Goal: Task Accomplishment & Management: Use online tool/utility

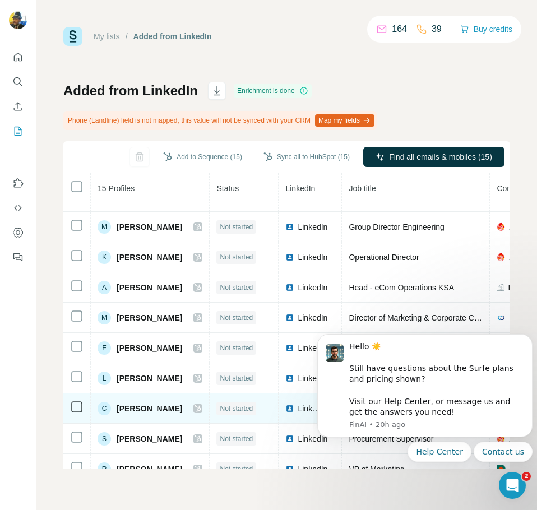
scroll to position [43, 0]
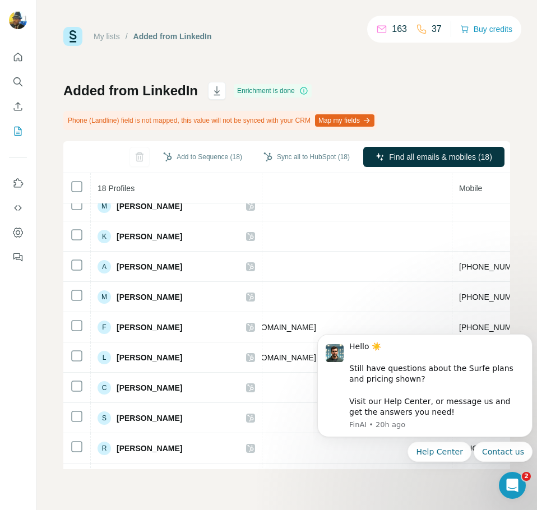
drag, startPoint x: 244, startPoint y: 465, endPoint x: 146, endPoint y: 117, distance: 361.1
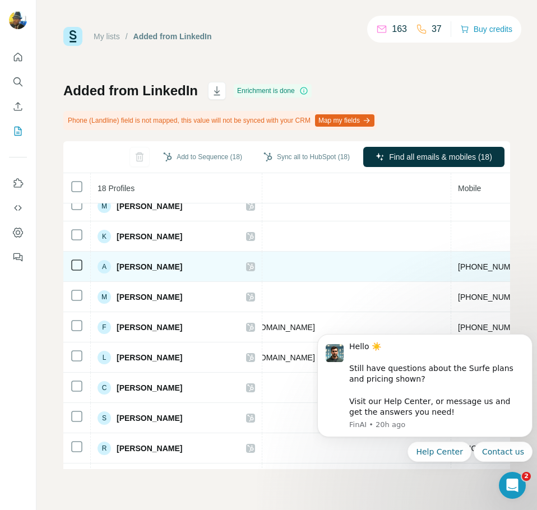
scroll to position [0, 515]
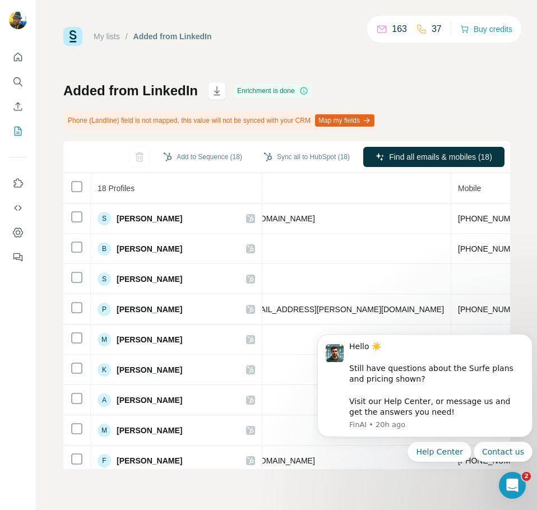
drag, startPoint x: 353, startPoint y: 462, endPoint x: 334, endPoint y: 465, distance: 18.6
click at [334, 465] on body "Hello ☀️ ​ Still have questions about the Surfe plans and pricing shown? ​ Visi…" at bounding box center [424, 412] width 215 height 175
drag, startPoint x: 344, startPoint y: 466, endPoint x: 303, endPoint y: 469, distance: 41.0
click at [313, 469] on html "Hello ☀️ ​ Still have questions about the Surfe plans and pricing shown? ​ Visi…" at bounding box center [425, 412] width 224 height 184
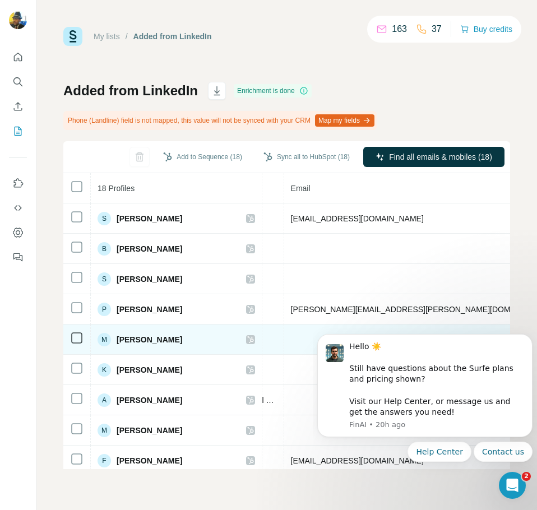
scroll to position [0, 405]
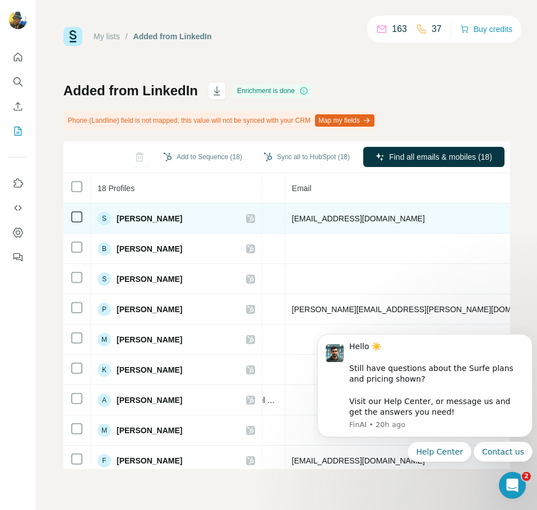
click at [336, 219] on span "shajahan.shaik@albaik.com" at bounding box center [358, 218] width 133 height 9
copy span "shajahan.shaik@albaik.com"
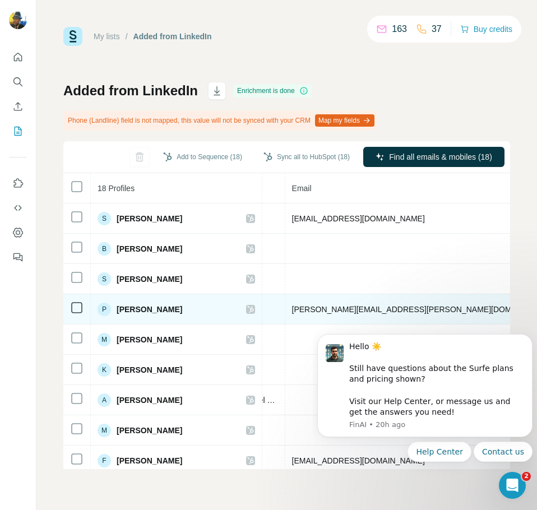
click at [329, 309] on span "paul.turk@albaik.com.sa" at bounding box center [423, 309] width 262 height 9
click at [329, 308] on span "paul.turk@albaik.com.sa" at bounding box center [423, 309] width 262 height 9
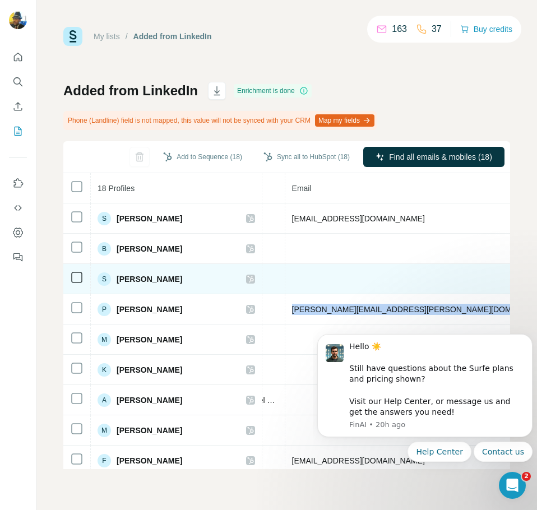
copy span "paul.turk@albaik.com.sa"
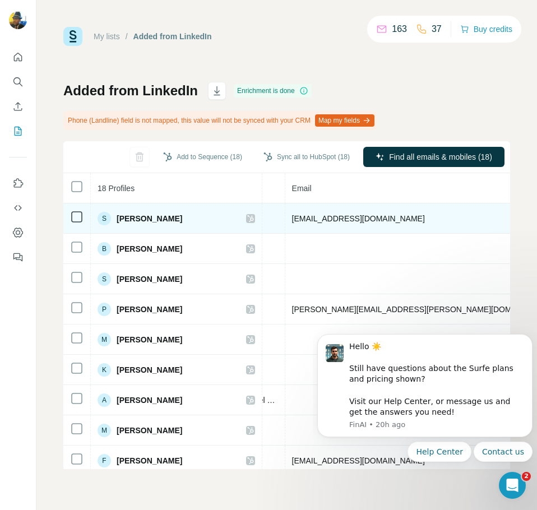
click at [404, 213] on td "shajahan.shaik@albaik.com" at bounding box center [423, 218] width 276 height 30
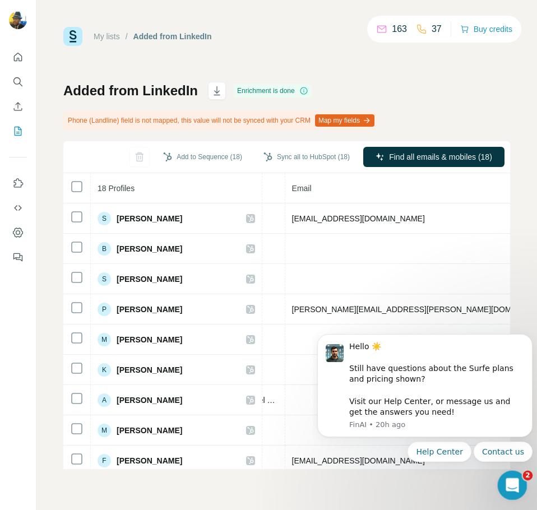
click at [522, 484] on div "Open Intercom Messenger" at bounding box center [510, 483] width 37 height 37
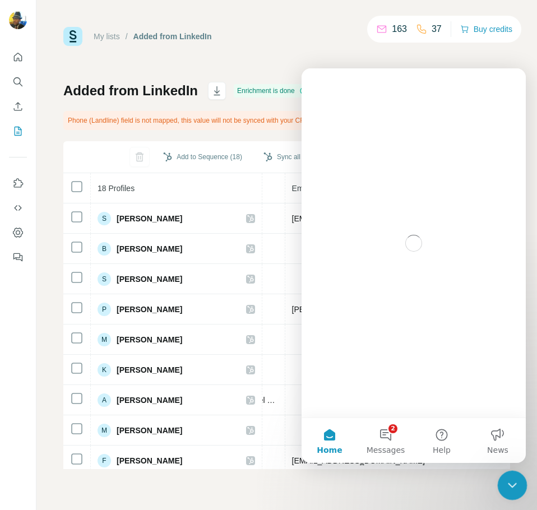
scroll to position [0, 0]
click at [516, 482] on icon "Close Intercom Messenger" at bounding box center [510, 483] width 13 height 13
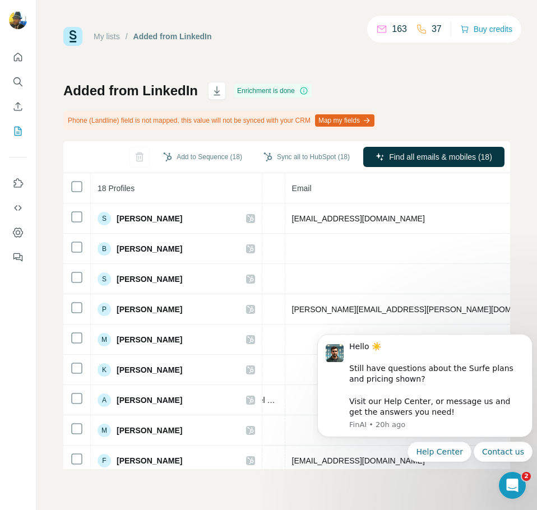
click at [531, 271] on div "My lists / Added from LinkedIn 163 37 Buy credits Added from LinkedIn Enrichmen…" at bounding box center [286, 255] width 501 height 510
click at [465, 119] on div "Added from LinkedIn Enrichment is done Phone (Landline) field is not mapped, th…" at bounding box center [286, 275] width 447 height 387
drag, startPoint x: 498, startPoint y: 110, endPoint x: 430, endPoint y: 90, distance: 70.9
drag, startPoint x: 430, startPoint y: 90, endPoint x: 408, endPoint y: 77, distance: 25.9
click at [408, 77] on div "My lists / Added from LinkedIn 163 37 Buy credits Added from LinkedIn Enrichmen…" at bounding box center [286, 248] width 447 height 442
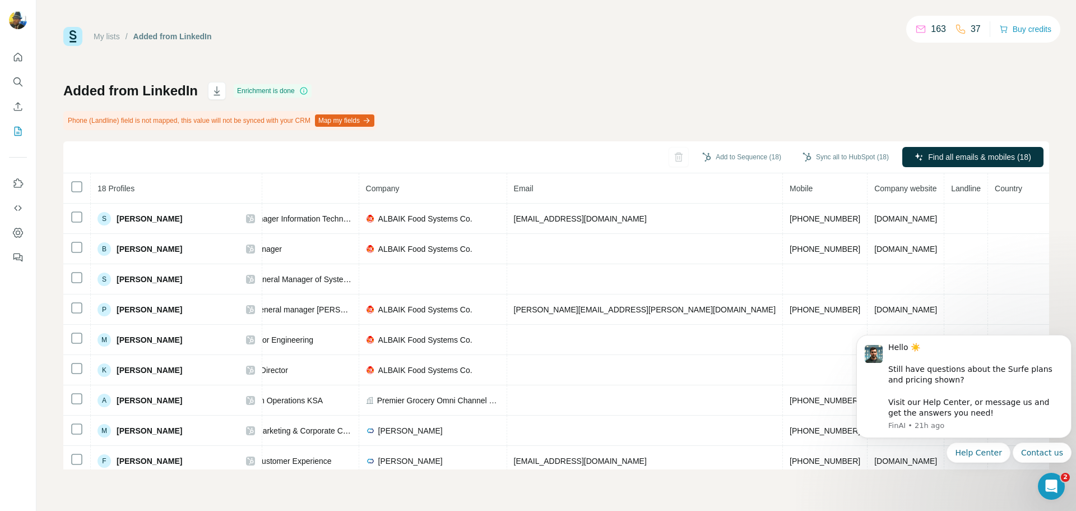
scroll to position [0, 55]
